Goal: Transaction & Acquisition: Obtain resource

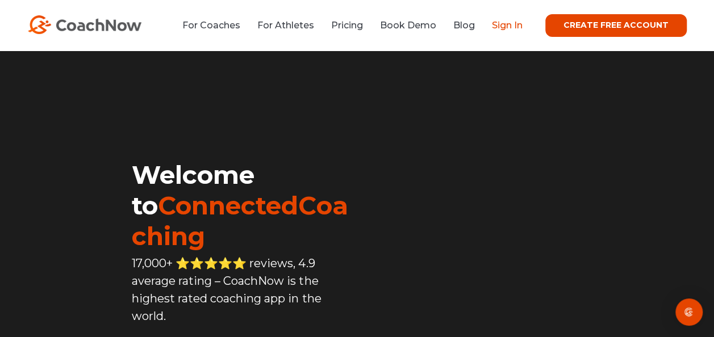
click at [498, 24] on link "Sign In" at bounding box center [507, 25] width 31 height 11
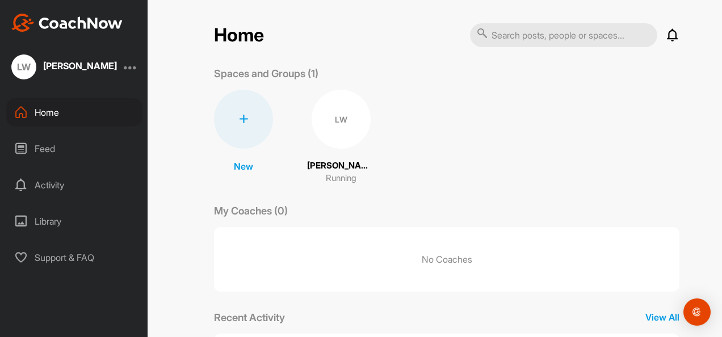
click at [239, 123] on icon at bounding box center [243, 119] width 9 height 9
click at [187, 170] on div "Home Notifications Invitations No Notifications View All Spaces and Groups (1) …" at bounding box center [446, 168] width 551 height 337
click at [696, 308] on img "Open Intercom Messenger" at bounding box center [697, 312] width 15 height 15
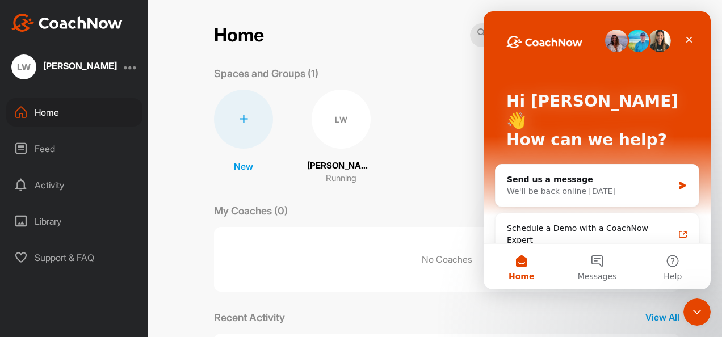
click at [455, 204] on div "My Coaches (0)" at bounding box center [447, 210] width 466 height 15
click at [691, 45] on div "Close" at bounding box center [689, 40] width 20 height 20
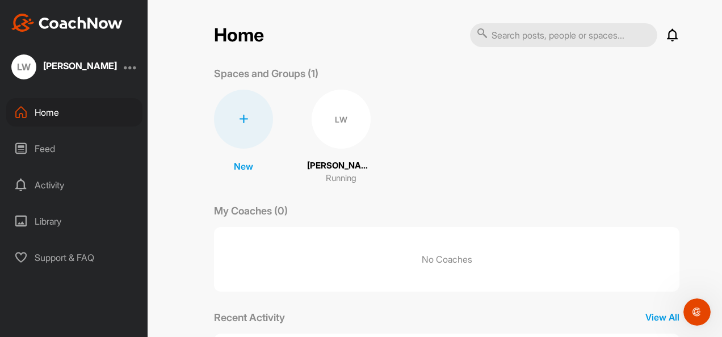
click at [64, 154] on div "Feed" at bounding box center [74, 149] width 136 height 28
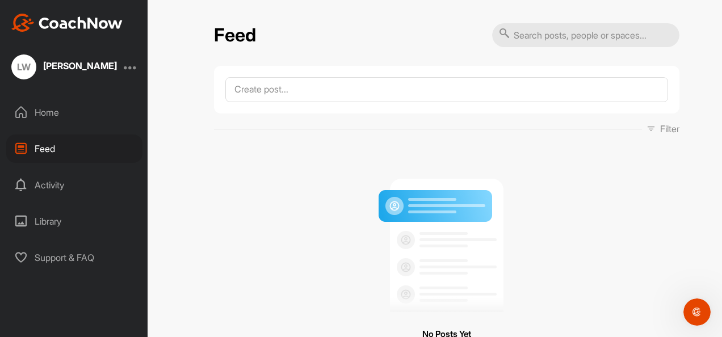
click at [62, 188] on div "Activity" at bounding box center [74, 185] width 136 height 28
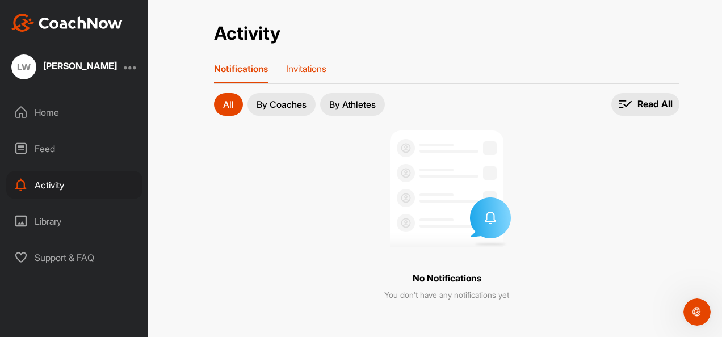
click at [323, 66] on p "Invitations" at bounding box center [306, 68] width 40 height 11
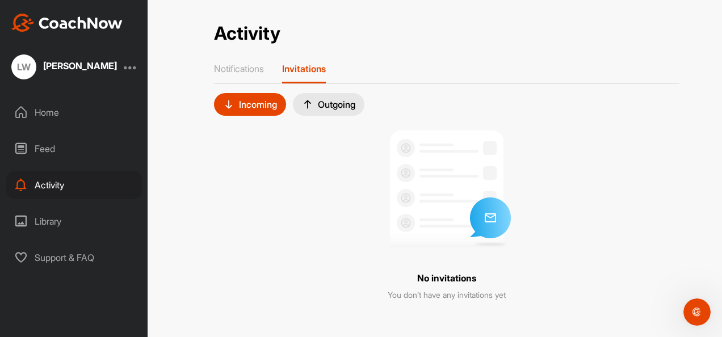
click at [67, 101] on div "Home" at bounding box center [74, 112] width 136 height 28
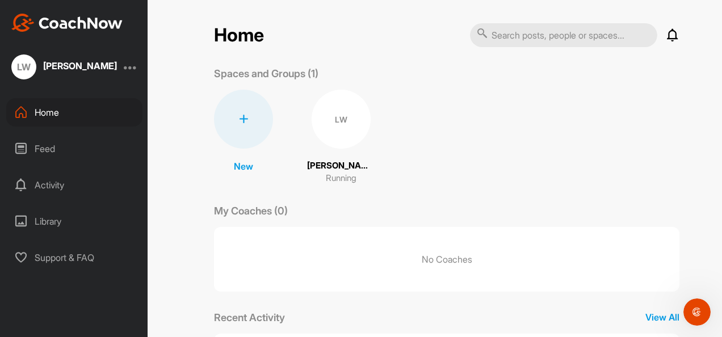
click at [351, 130] on div "LW" at bounding box center [341, 119] width 59 height 59
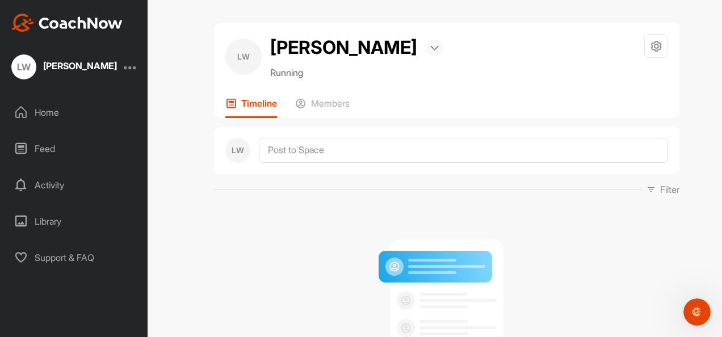
click at [441, 56] on div at bounding box center [435, 48] width 18 height 16
click at [65, 220] on div "Library" at bounding box center [74, 221] width 136 height 28
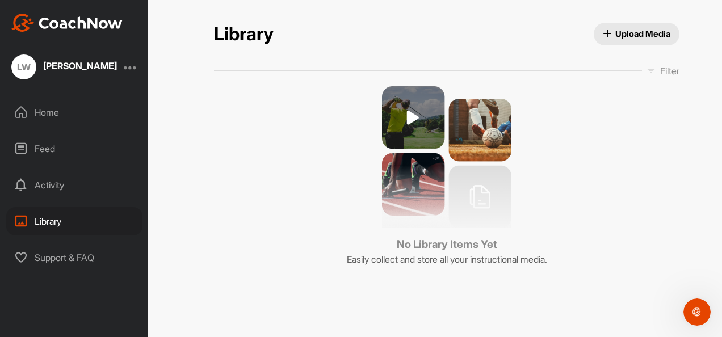
click at [656, 35] on span "Upload Media" at bounding box center [637, 34] width 68 height 12
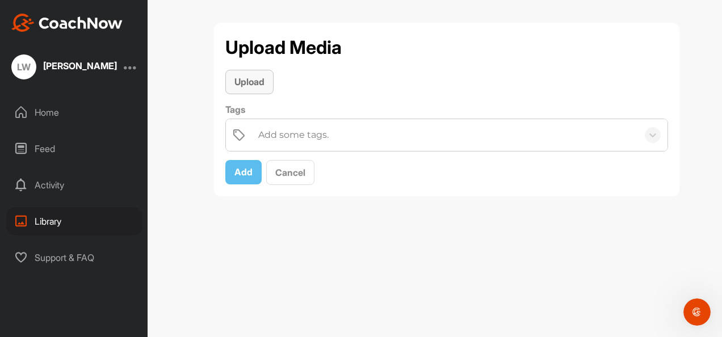
click at [246, 76] on div "Upload" at bounding box center [249, 82] width 30 height 14
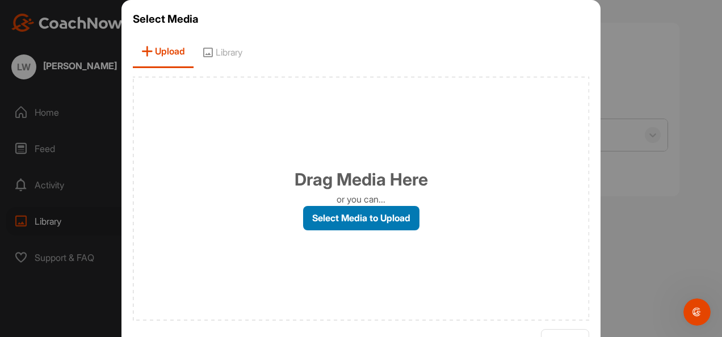
click at [391, 220] on label "Select Media to Upload" at bounding box center [361, 218] width 116 height 24
click at [0, 0] on input "Select Media to Upload" at bounding box center [0, 0] width 0 height 0
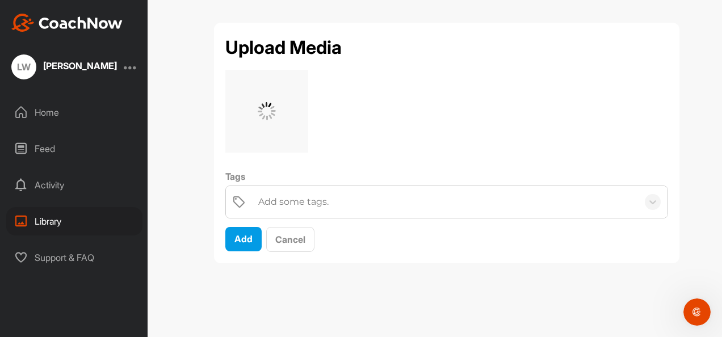
click at [32, 72] on div "LW" at bounding box center [23, 66] width 25 height 25
click at [137, 66] on div at bounding box center [131, 67] width 14 height 14
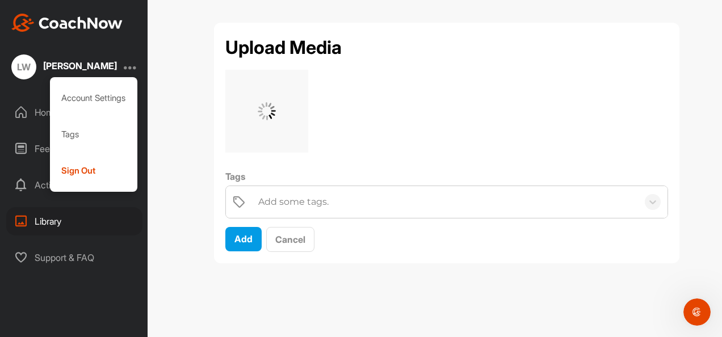
click at [40, 109] on div "Home" at bounding box center [74, 112] width 136 height 28
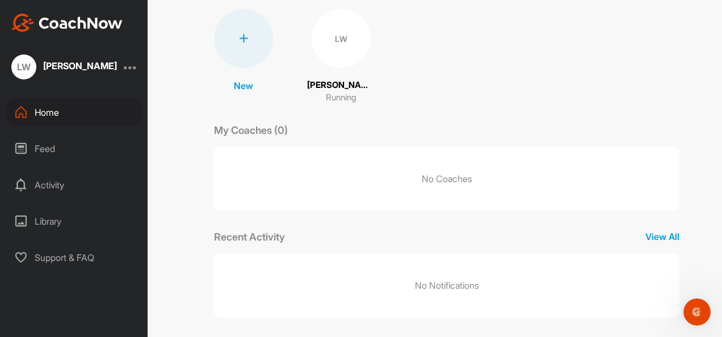
scroll to position [87, 0]
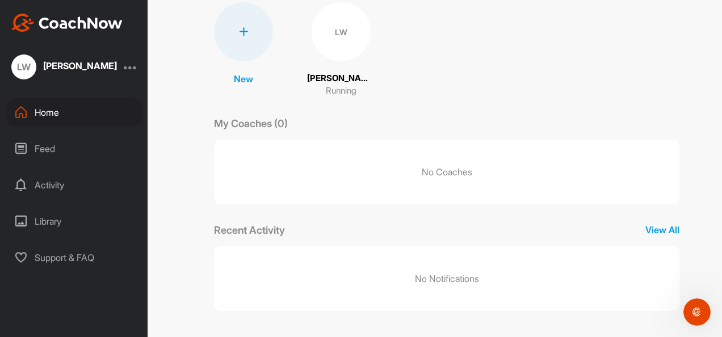
click at [70, 259] on div "Support & FAQ" at bounding box center [74, 258] width 136 height 28
click at [44, 215] on div "Library" at bounding box center [74, 221] width 136 height 28
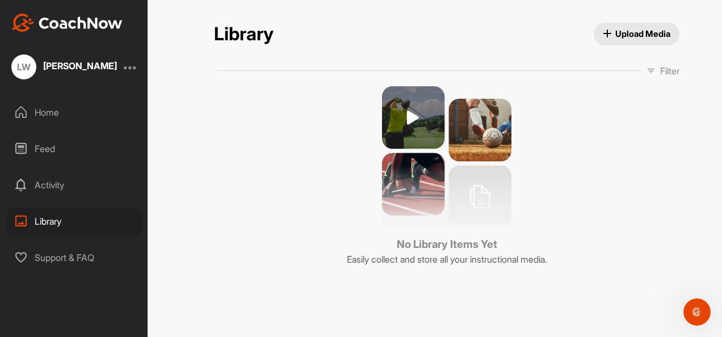
click at [413, 117] on img at bounding box center [446, 157] width 129 height 142
click at [66, 190] on div "Activity" at bounding box center [74, 185] width 136 height 28
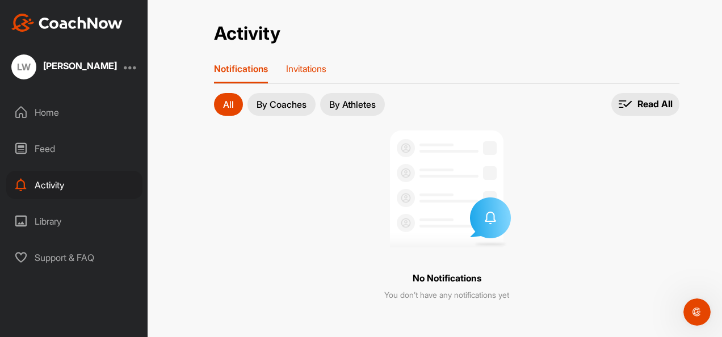
click at [293, 77] on div "Invitations" at bounding box center [306, 73] width 40 height 20
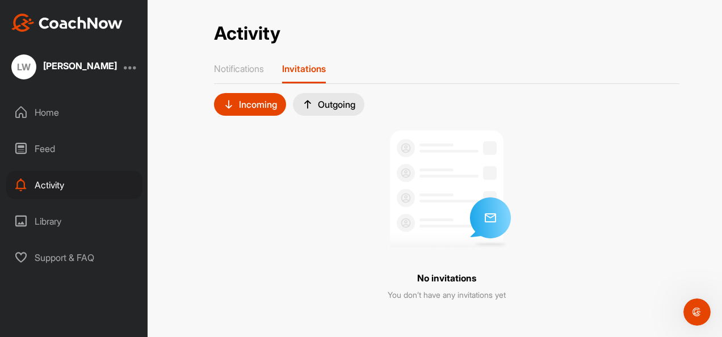
click at [92, 141] on div "Feed" at bounding box center [74, 149] width 136 height 28
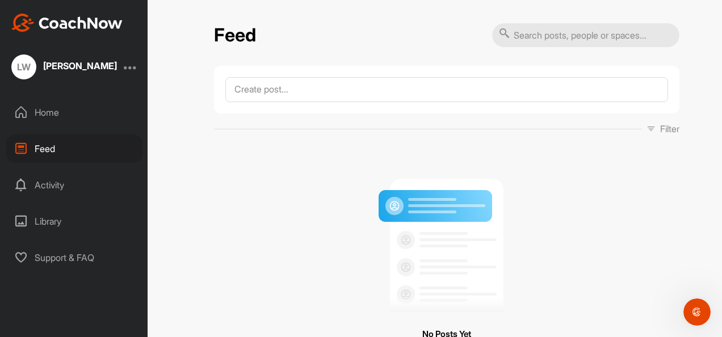
click at [45, 110] on div "Home" at bounding box center [74, 112] width 136 height 28
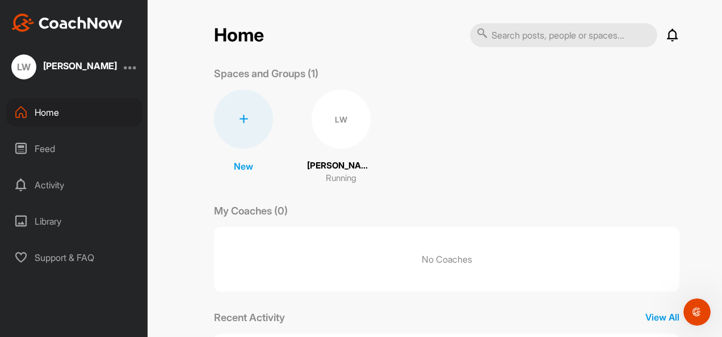
click at [244, 133] on div at bounding box center [243, 119] width 59 height 59
click at [392, 207] on div "My Coaches (0)" at bounding box center [447, 210] width 466 height 15
click at [347, 116] on div "LW" at bounding box center [341, 119] width 59 height 59
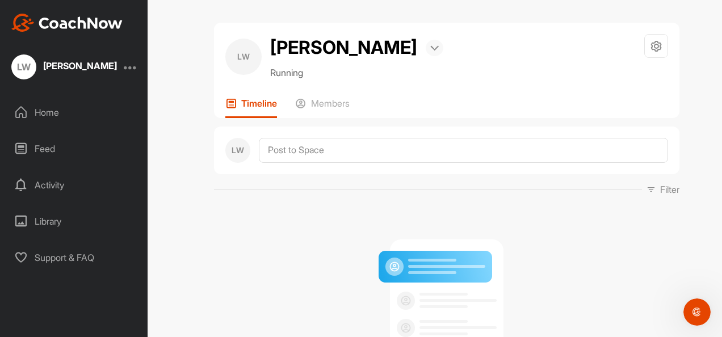
click at [431, 56] on div at bounding box center [435, 48] width 18 height 16
click at [513, 72] on div "LW Lucas Wilson-Royle Bookings Running Space Settings Your Notifications" at bounding box center [446, 56] width 443 height 45
click at [660, 45] on div at bounding box center [656, 46] width 24 height 24
click at [606, 47] on div "LW Lucas Wilson-Royle Bookings Running Space Settings Your Notifications" at bounding box center [446, 56] width 443 height 45
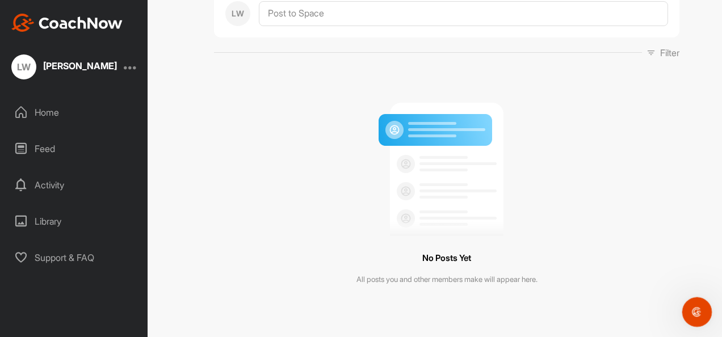
click at [692, 318] on div "Open Intercom Messenger" at bounding box center [695, 310] width 37 height 37
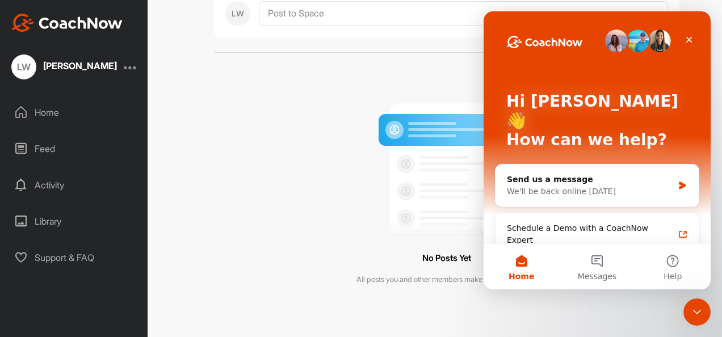
click at [395, 164] on img at bounding box center [447, 165] width 142 height 142
click at [500, 93] on div "Hi Lucas 👋 How can we help?" at bounding box center [597, 123] width 204 height 224
click at [691, 41] on icon "Close" at bounding box center [689, 39] width 9 height 9
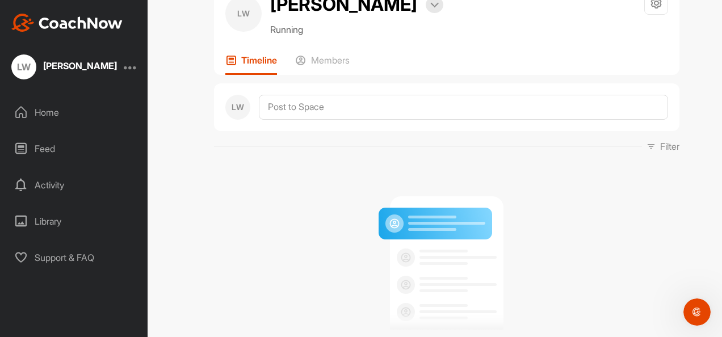
scroll to position [0, 0]
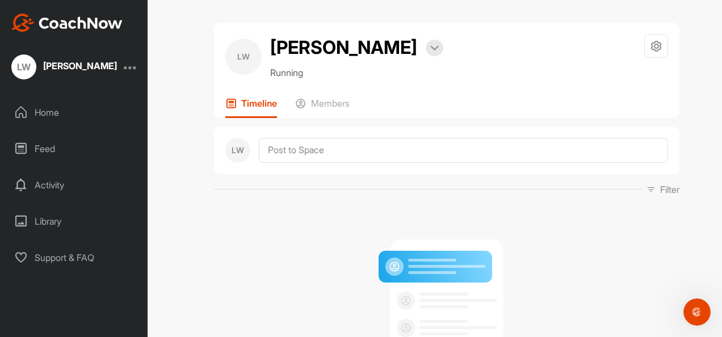
click at [238, 69] on div "LW" at bounding box center [243, 57] width 36 height 36
click at [317, 60] on h2 "Lucas Wilson-Royle" at bounding box center [343, 47] width 147 height 27
click at [90, 60] on div "Lucas Wilson-Royle" at bounding box center [80, 67] width 74 height 14
click at [136, 68] on div "LW Lucas Wilson-Royle" at bounding box center [74, 66] width 148 height 25
click at [137, 69] on div at bounding box center [131, 67] width 14 height 14
